Goal: Register for event/course

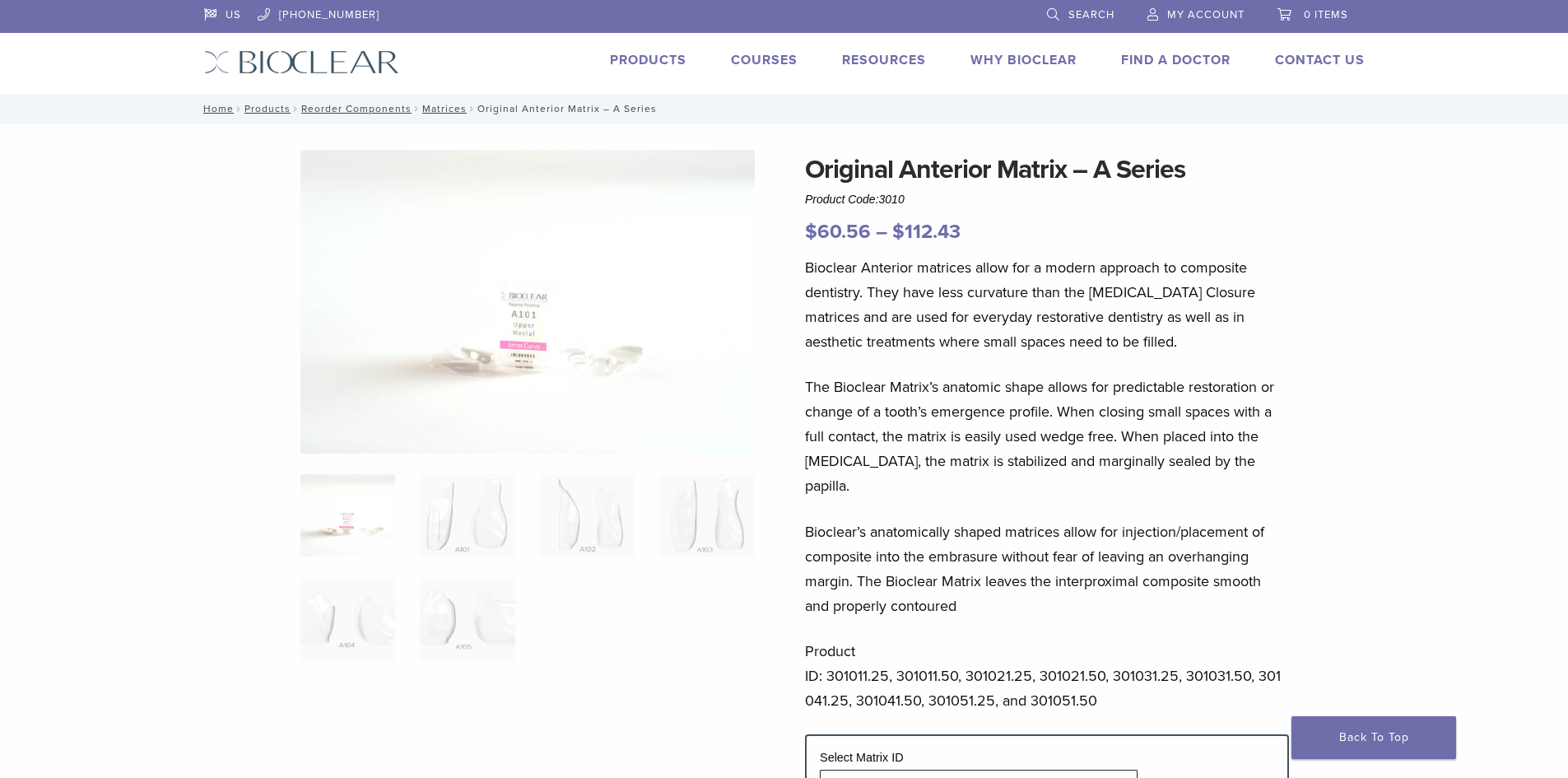
click at [767, 54] on link "Courses" at bounding box center [764, 60] width 67 height 17
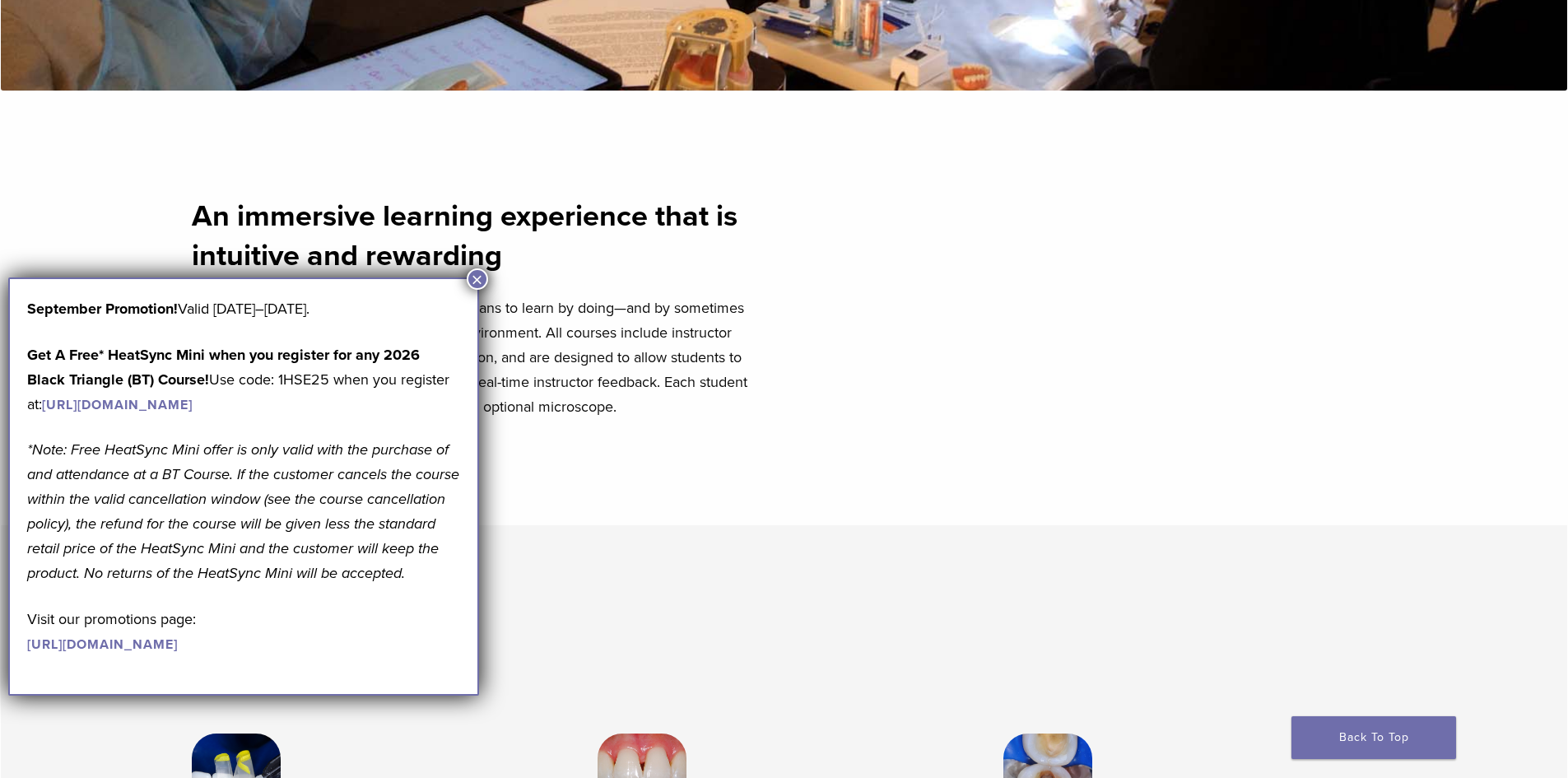
scroll to position [659, 0]
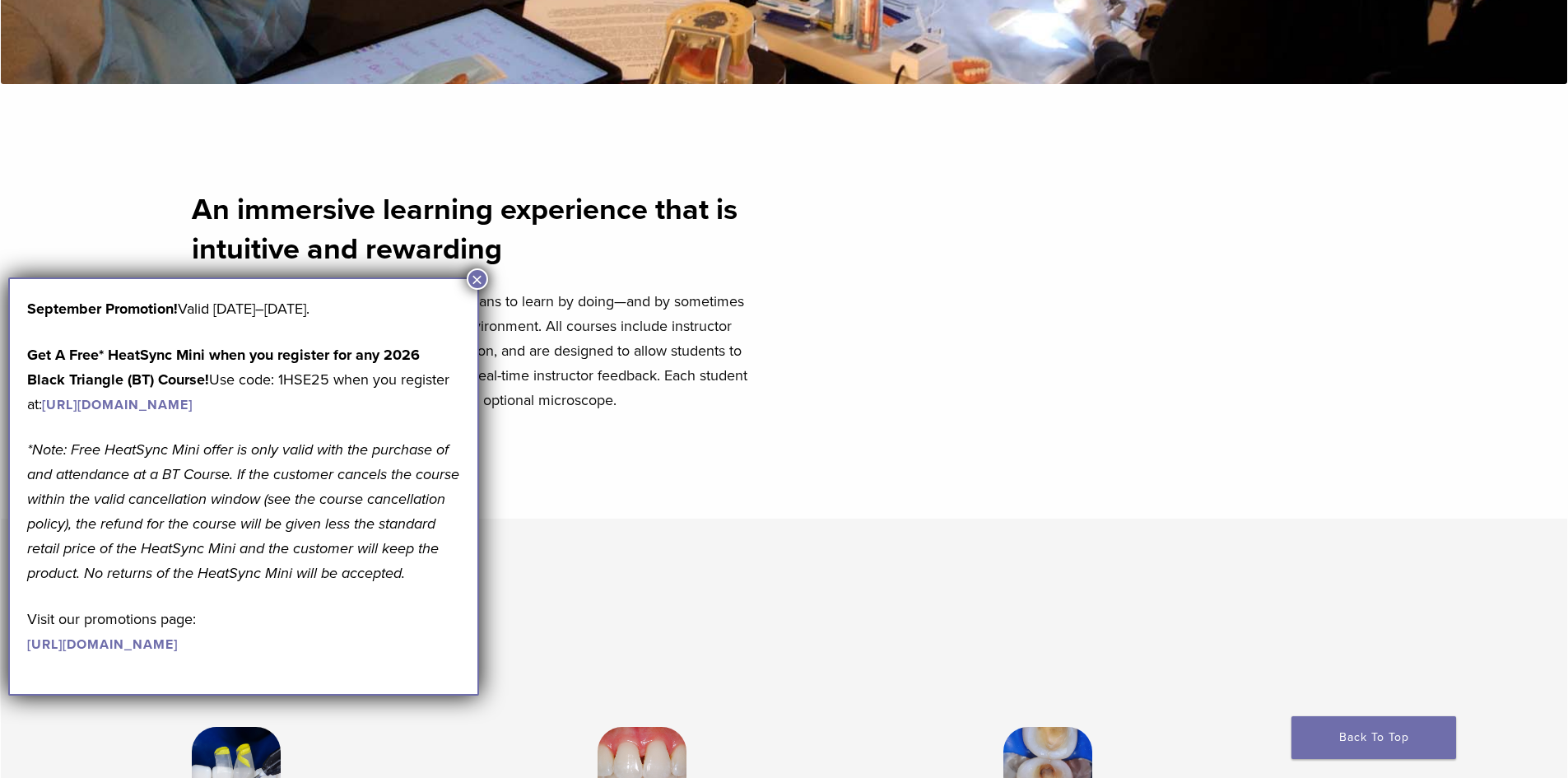
click at [477, 279] on button "×" at bounding box center [477, 278] width 22 height 22
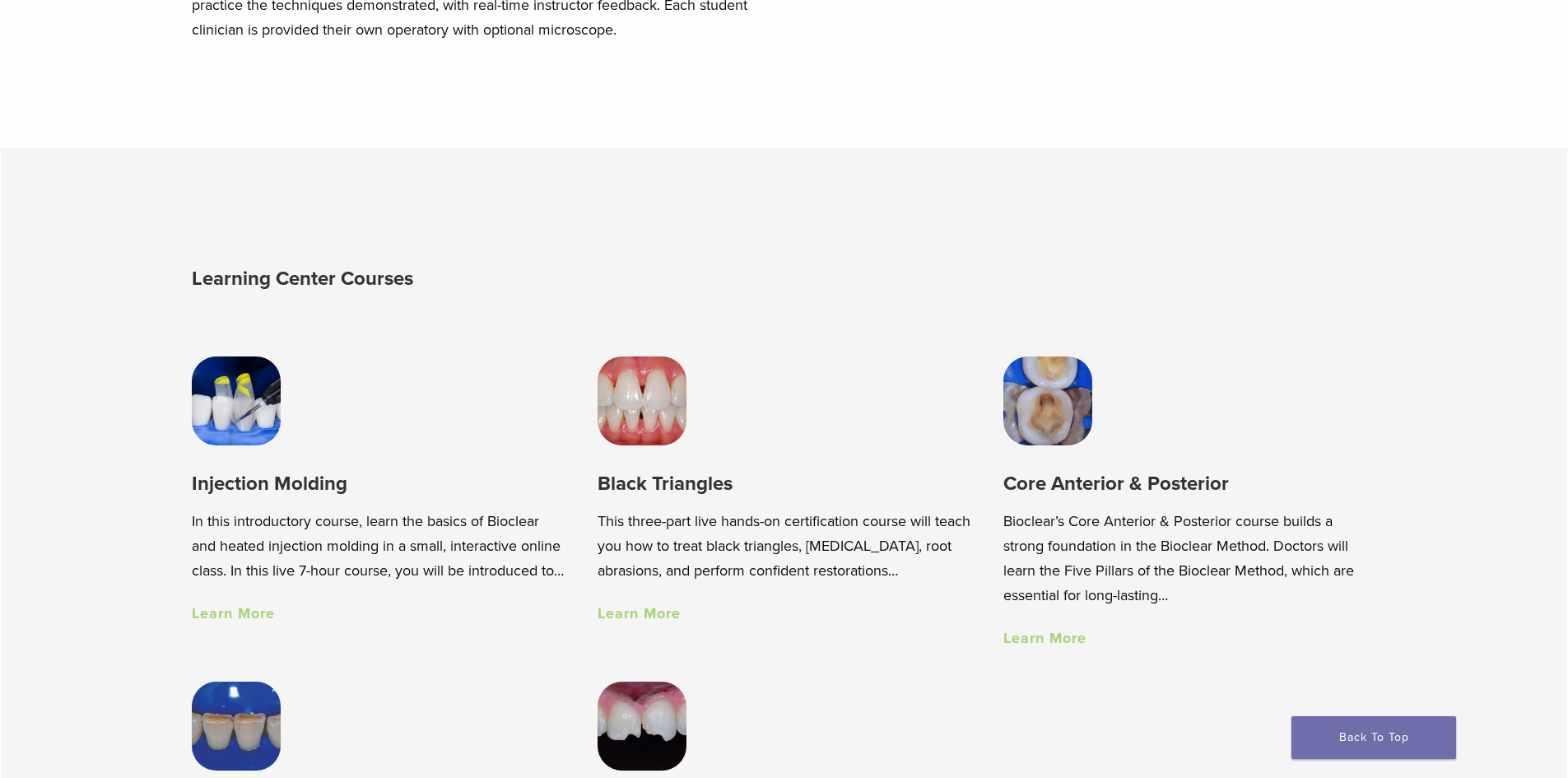
scroll to position [1070, 0]
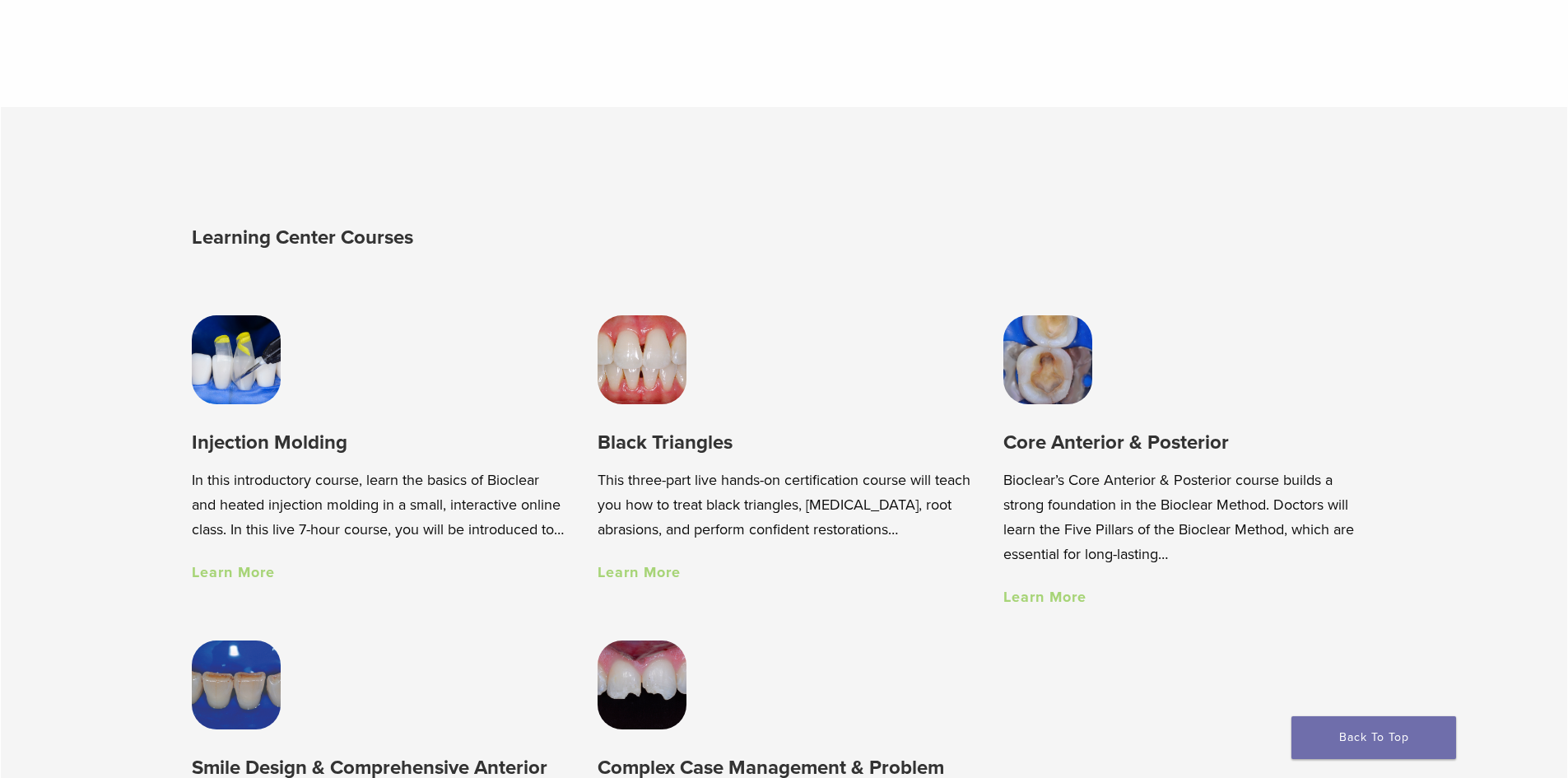
click at [244, 396] on img at bounding box center [236, 359] width 89 height 89
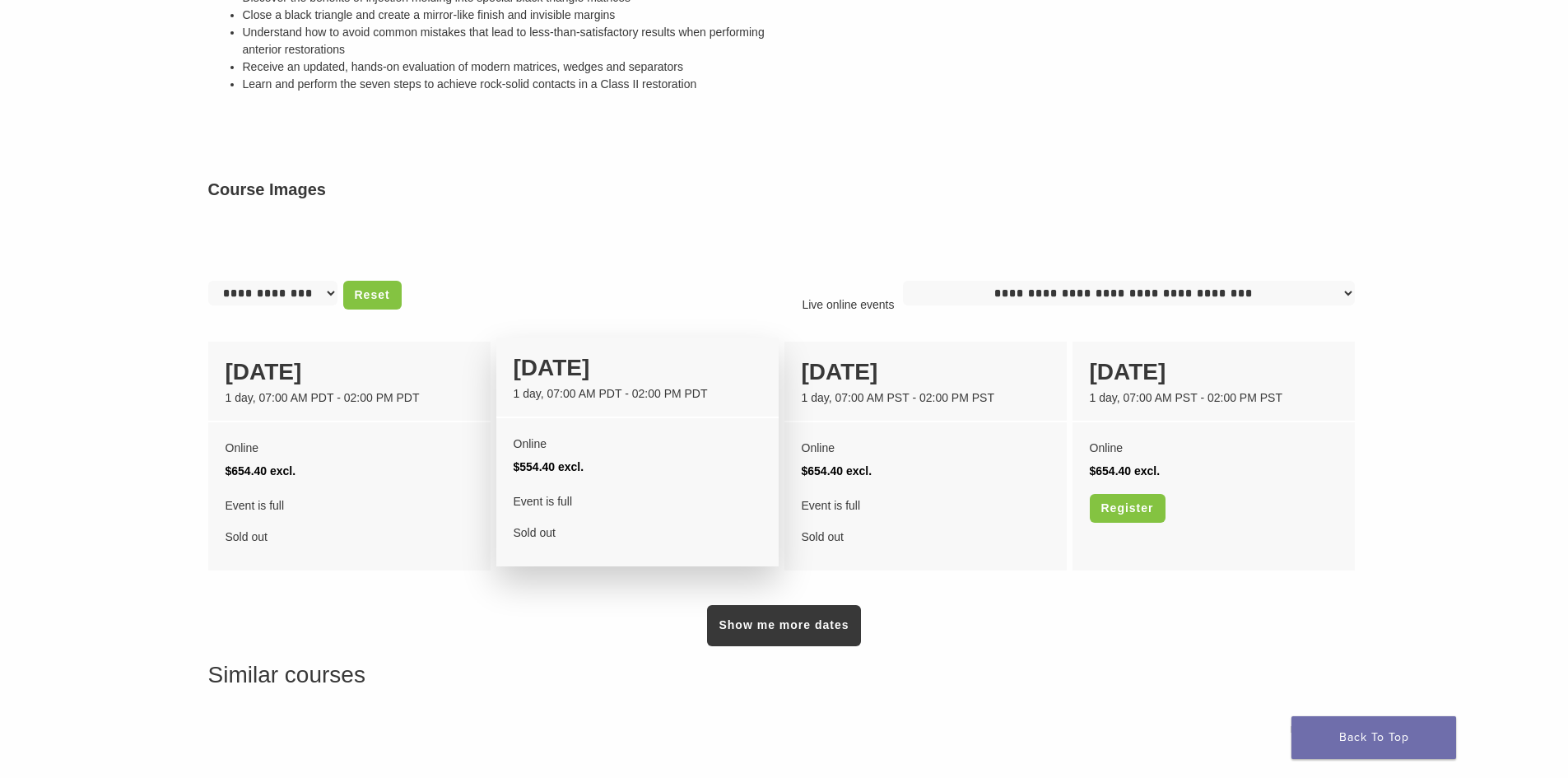
scroll to position [480, 0]
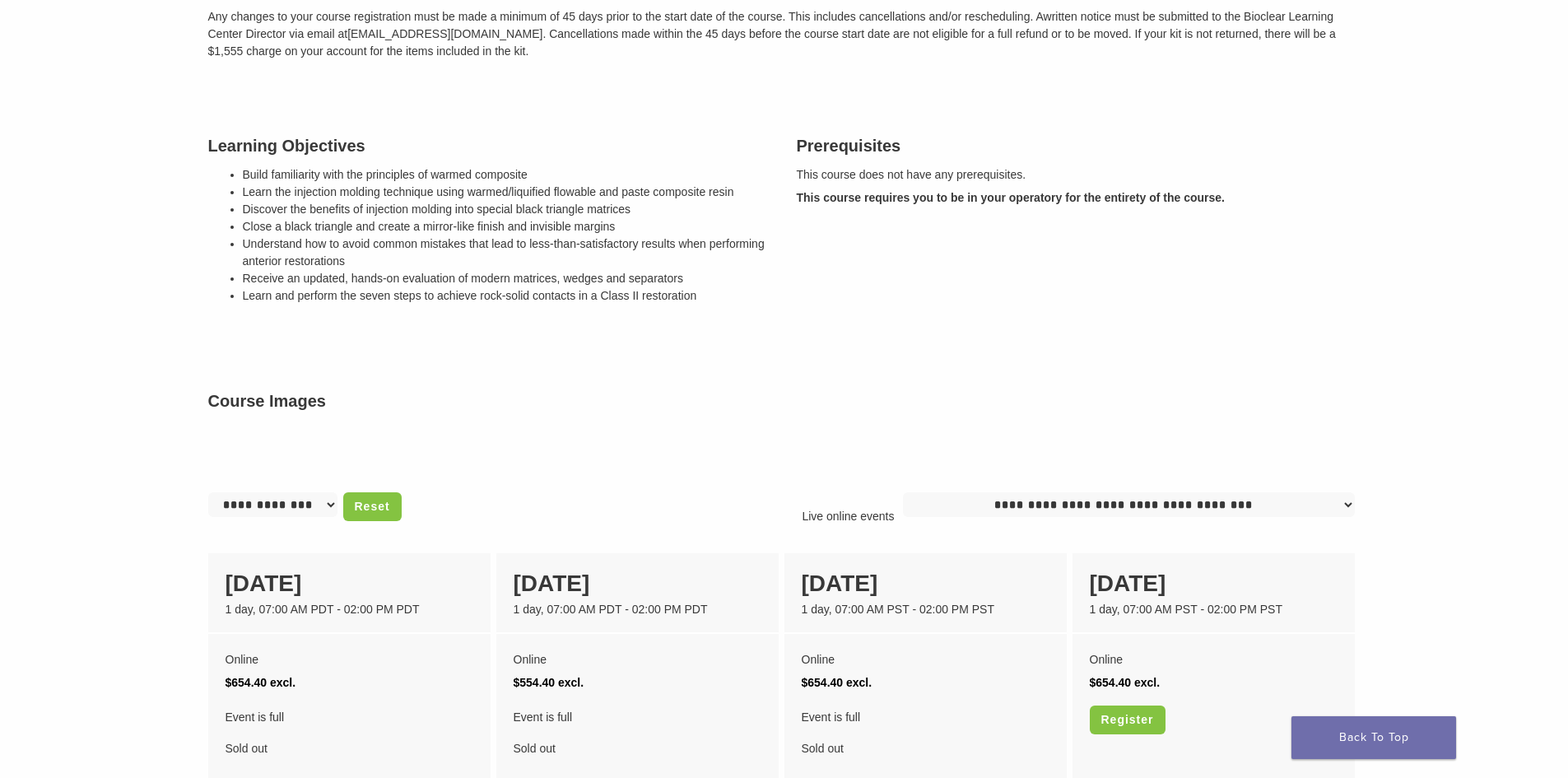
click at [413, 446] on img at bounding box center [496, 433] width 576 height 24
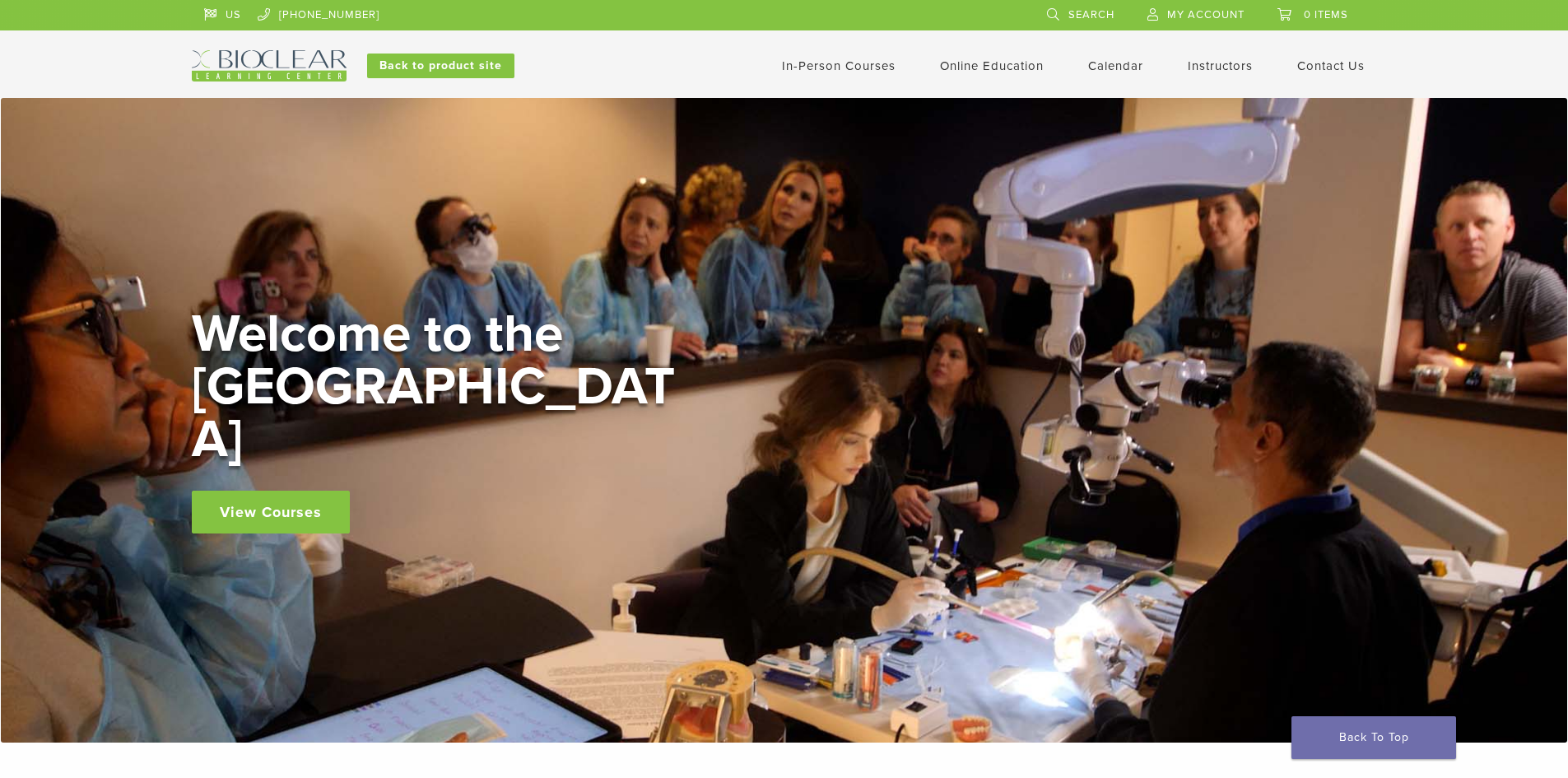
scroll to position [1067, 0]
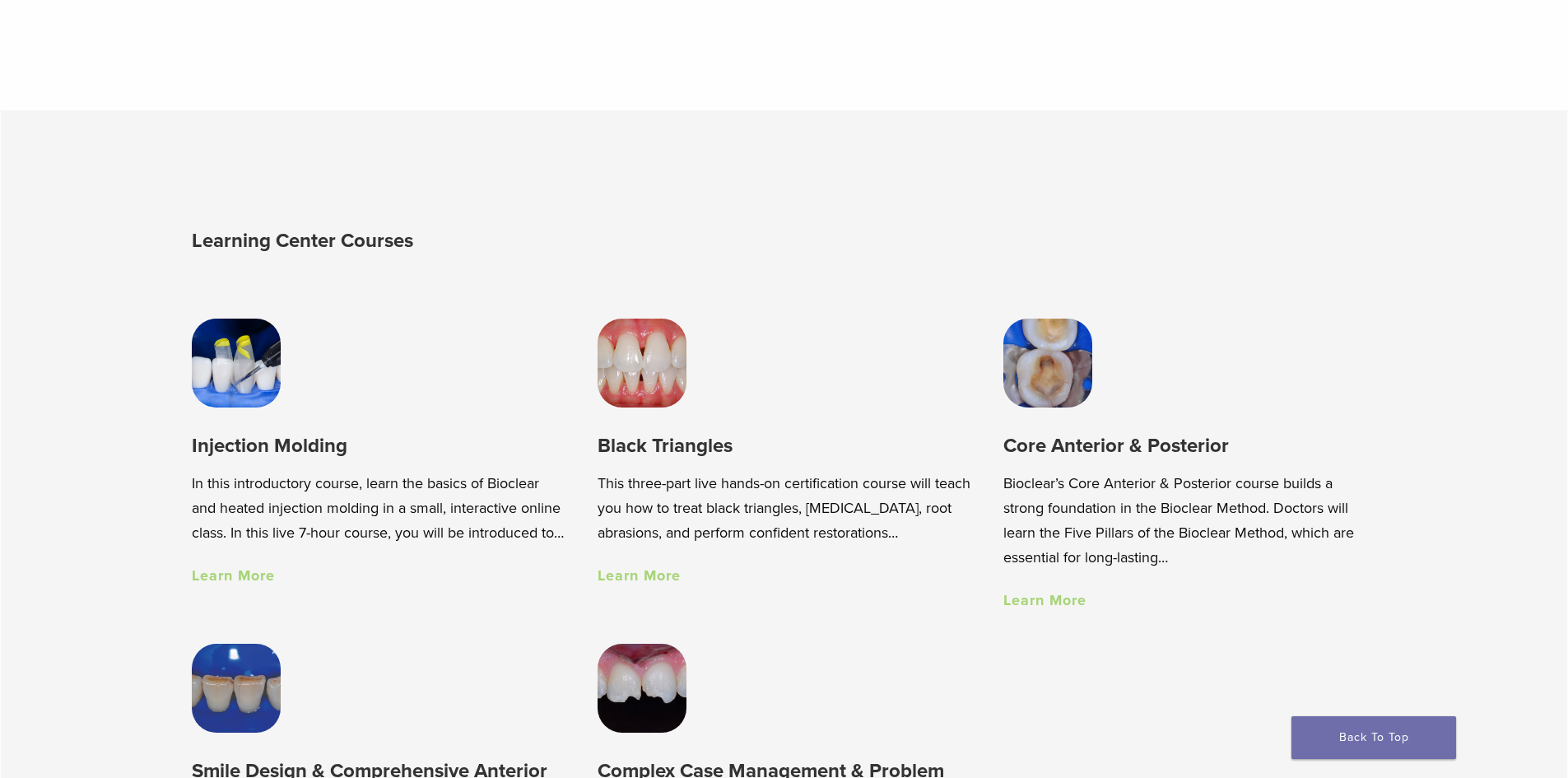
click at [673, 392] on img at bounding box center [642, 363] width 89 height 89
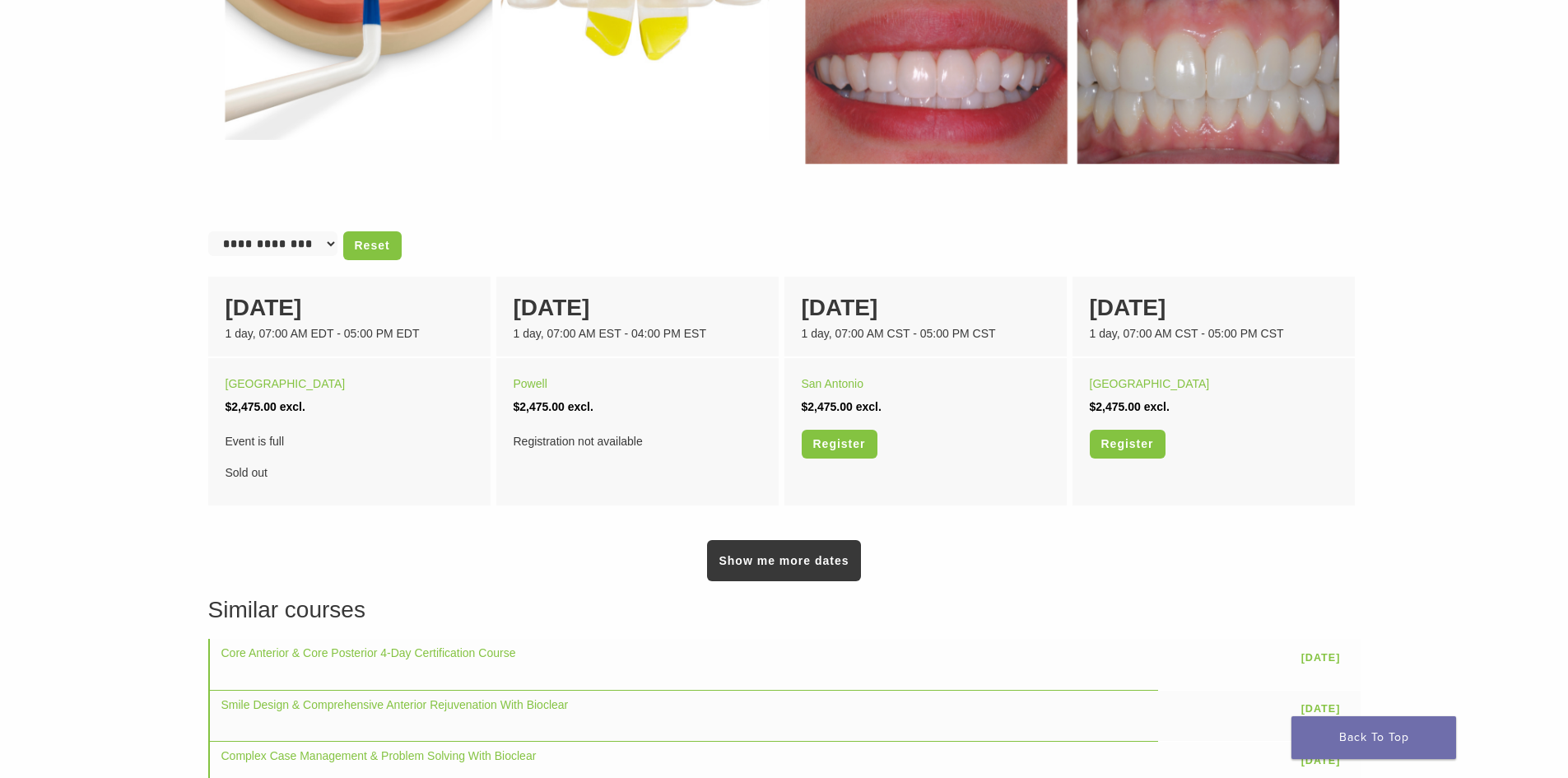
scroll to position [906, 0]
